Goal: Information Seeking & Learning: Learn about a topic

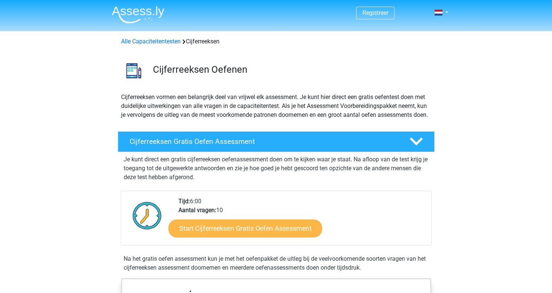
click at [271, 237] on link "Start Cijferreeksen Gratis Oefen Assessment" at bounding box center [246, 228] width 154 height 18
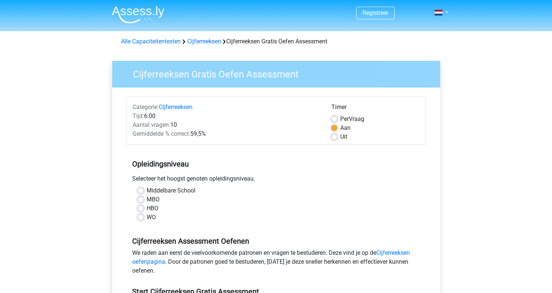
scroll to position [52, 0]
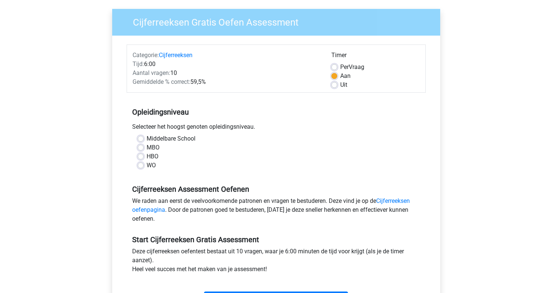
click at [147, 146] on label "MBO" at bounding box center [153, 147] width 13 height 9
click at [138, 146] on input "MBO" at bounding box center [141, 146] width 6 height 7
radio input "true"
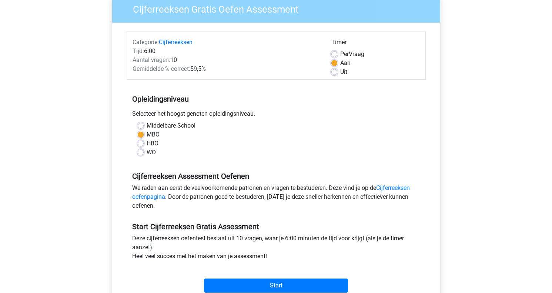
scroll to position [106, 0]
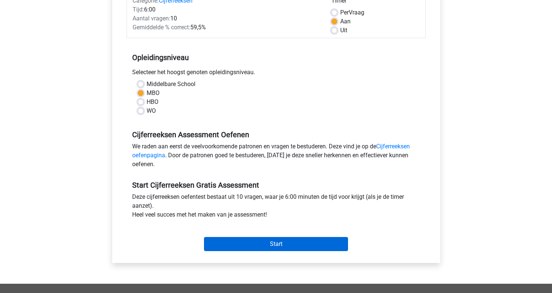
click at [277, 240] on input "Start" at bounding box center [276, 244] width 144 height 14
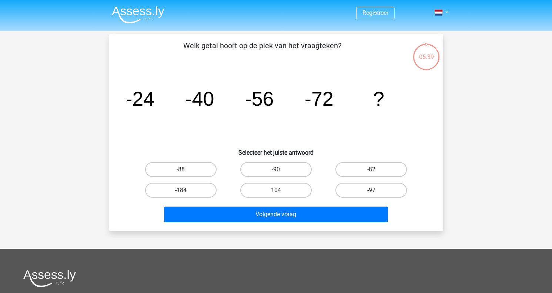
click at [182, 170] on input "-88" at bounding box center [183, 171] width 5 height 5
radio input "true"
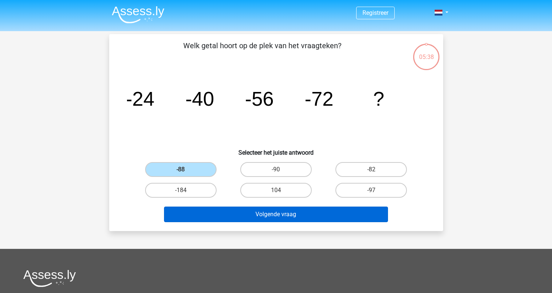
click at [271, 216] on button "Volgende vraag" at bounding box center [276, 214] width 224 height 16
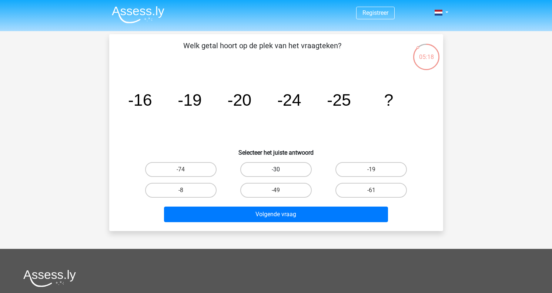
click at [279, 165] on label "-30" at bounding box center [276, 169] width 72 height 15
click at [279, 169] on input "-30" at bounding box center [278, 171] width 5 height 5
radio input "true"
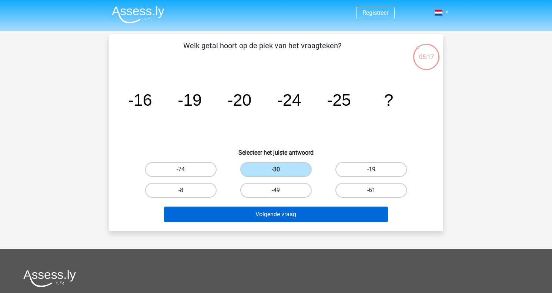
click at [286, 212] on button "Volgende vraag" at bounding box center [276, 214] width 224 height 16
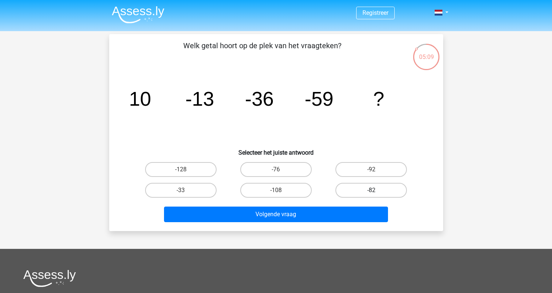
click at [369, 189] on label "-82" at bounding box center [372, 190] width 72 height 15
click at [372, 190] on input "-82" at bounding box center [374, 192] width 5 height 5
radio input "true"
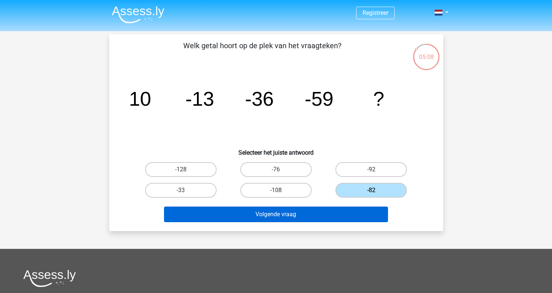
click at [325, 213] on button "Volgende vraag" at bounding box center [276, 214] width 224 height 16
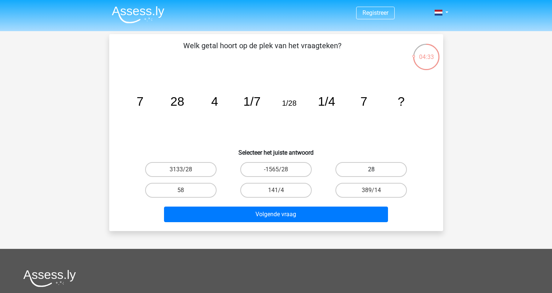
click at [355, 166] on label "28" at bounding box center [372, 169] width 72 height 15
click at [372, 169] on input "28" at bounding box center [374, 171] width 5 height 5
radio input "true"
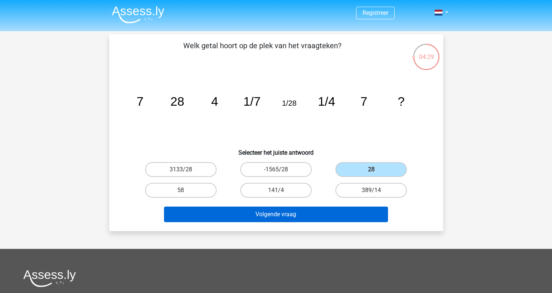
click at [326, 213] on button "Volgende vraag" at bounding box center [276, 214] width 224 height 16
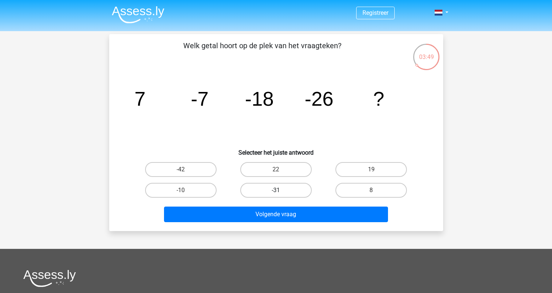
click at [268, 192] on label "-31" at bounding box center [276, 190] width 72 height 15
click at [276, 192] on input "-31" at bounding box center [278, 192] width 5 height 5
radio input "true"
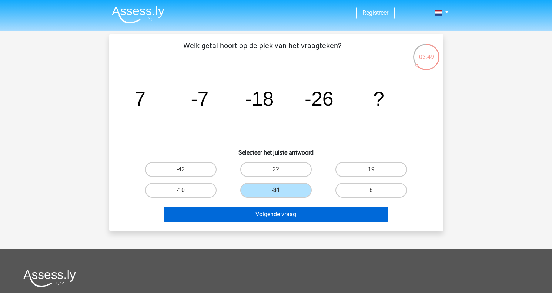
click at [307, 215] on button "Volgende vraag" at bounding box center [276, 214] width 224 height 16
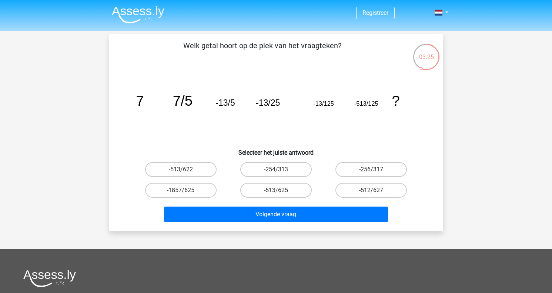
click at [373, 174] on label "-256/317" at bounding box center [372, 169] width 72 height 15
click at [373, 174] on input "-256/317" at bounding box center [374, 171] width 5 height 5
radio input "true"
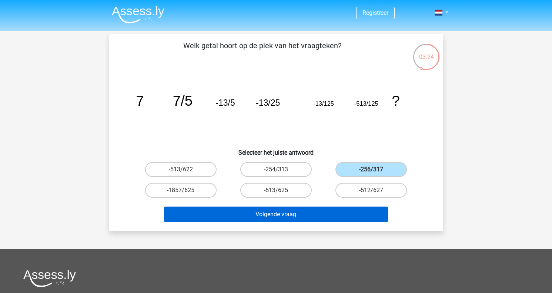
click at [338, 210] on button "Volgende vraag" at bounding box center [276, 214] width 224 height 16
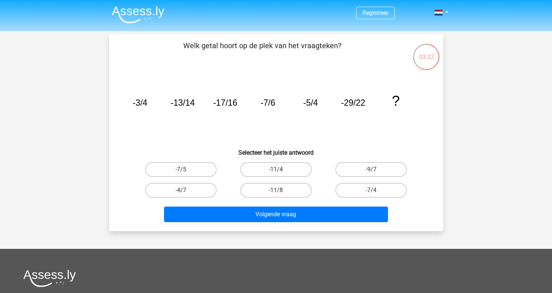
click at [285, 165] on label "-11/4" at bounding box center [276, 169] width 72 height 15
click at [281, 169] on input "-11/4" at bounding box center [278, 171] width 5 height 5
radio input "true"
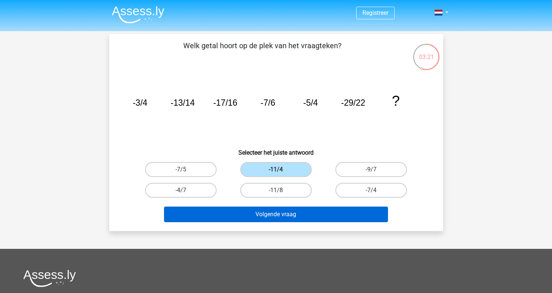
click at [295, 218] on button "Volgende vraag" at bounding box center [276, 214] width 224 height 16
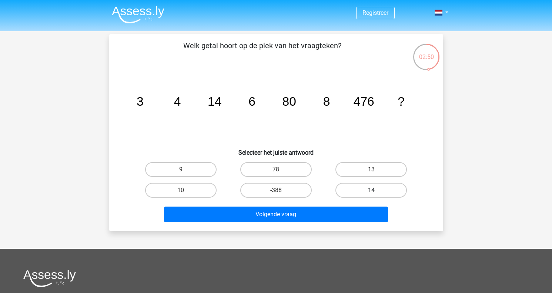
click at [364, 188] on label "14" at bounding box center [372, 190] width 72 height 15
click at [372, 190] on input "14" at bounding box center [374, 192] width 5 height 5
radio input "true"
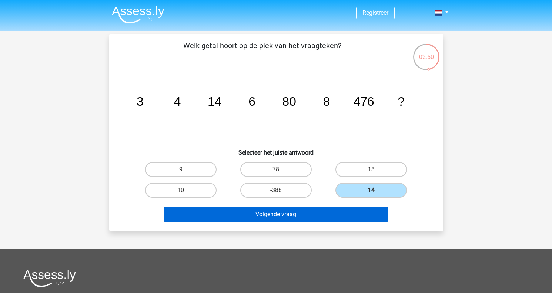
click at [330, 210] on button "Volgende vraag" at bounding box center [276, 214] width 224 height 16
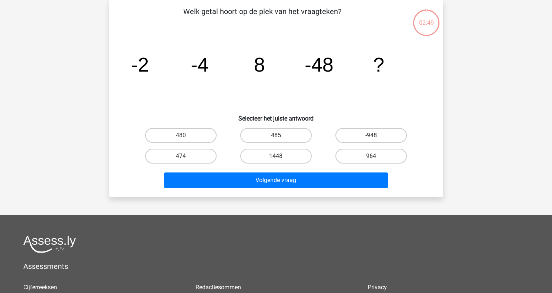
scroll to position [20, 0]
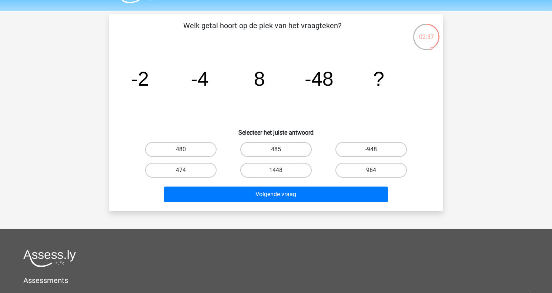
click at [199, 150] on label "480" at bounding box center [181, 149] width 72 height 15
click at [186, 150] on input "480" at bounding box center [183, 151] width 5 height 5
radio input "true"
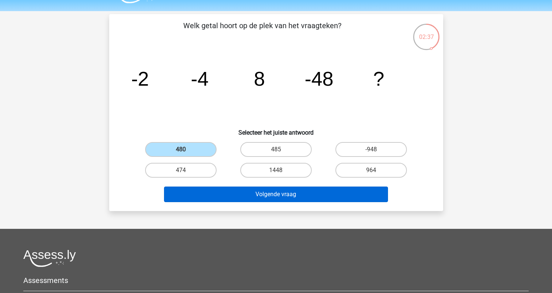
click at [284, 188] on button "Volgende vraag" at bounding box center [276, 194] width 224 height 16
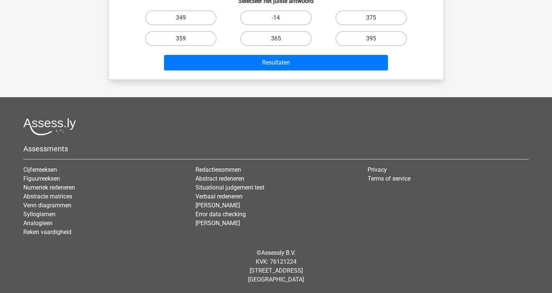
scroll to position [0, 0]
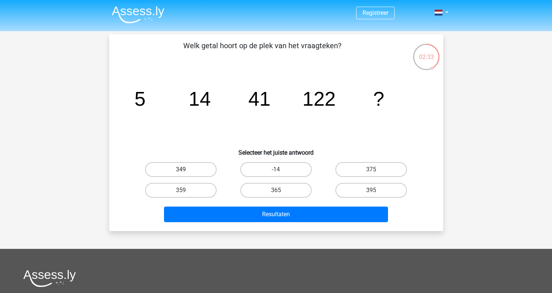
click at [207, 167] on label "349" at bounding box center [181, 169] width 72 height 15
click at [186, 169] on input "349" at bounding box center [183, 171] width 5 height 5
radio input "true"
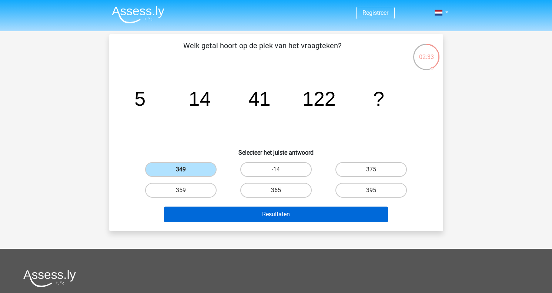
click at [240, 212] on button "Resultaten" at bounding box center [276, 214] width 224 height 16
